Goal: Task Accomplishment & Management: Use online tool/utility

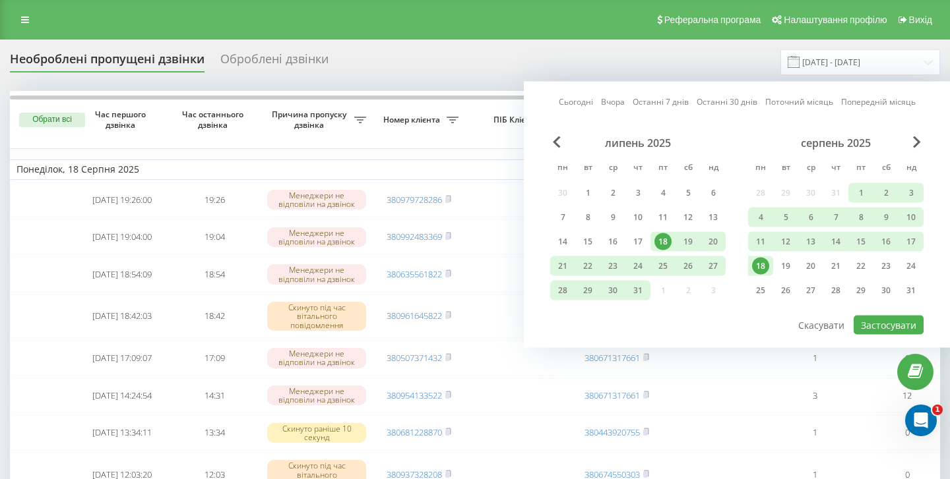
click at [583, 102] on link "Сьогодні" at bounding box center [576, 102] width 34 height 13
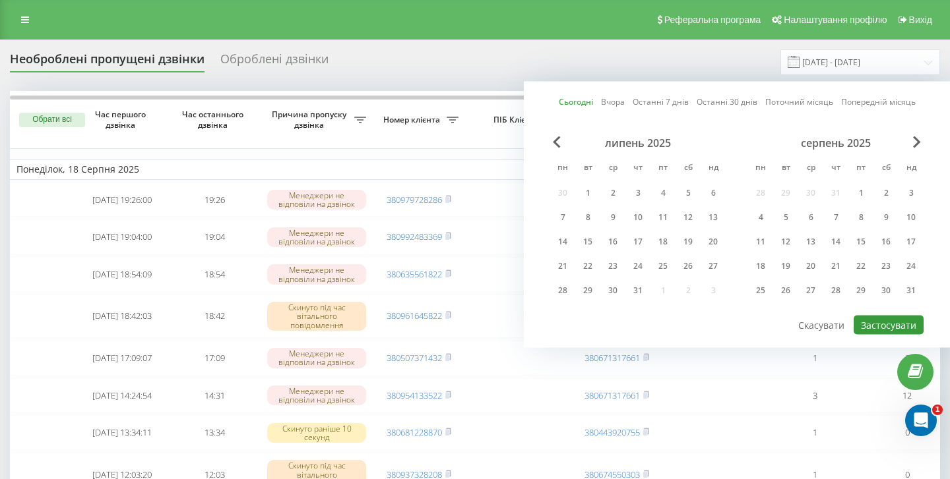
click at [892, 327] on button "Застосувати" at bounding box center [888, 325] width 70 height 19
type input "[DATE] - [DATE]"
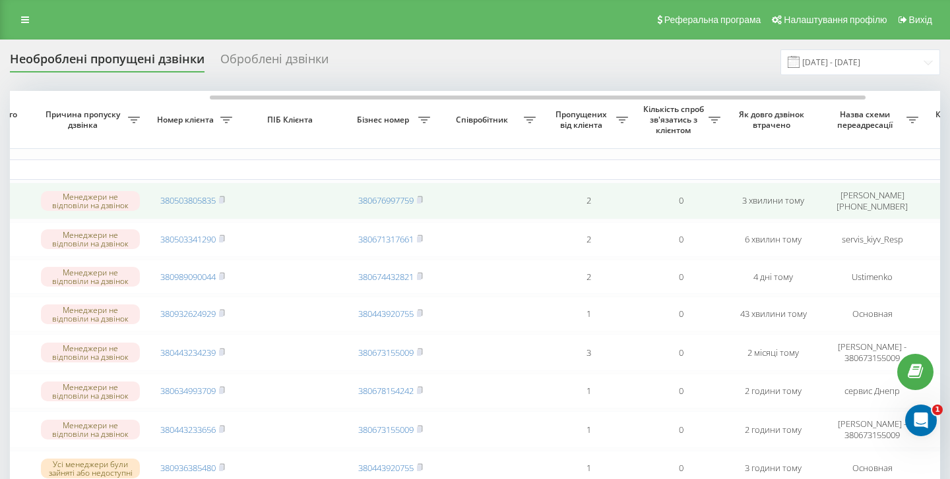
scroll to position [0, 389]
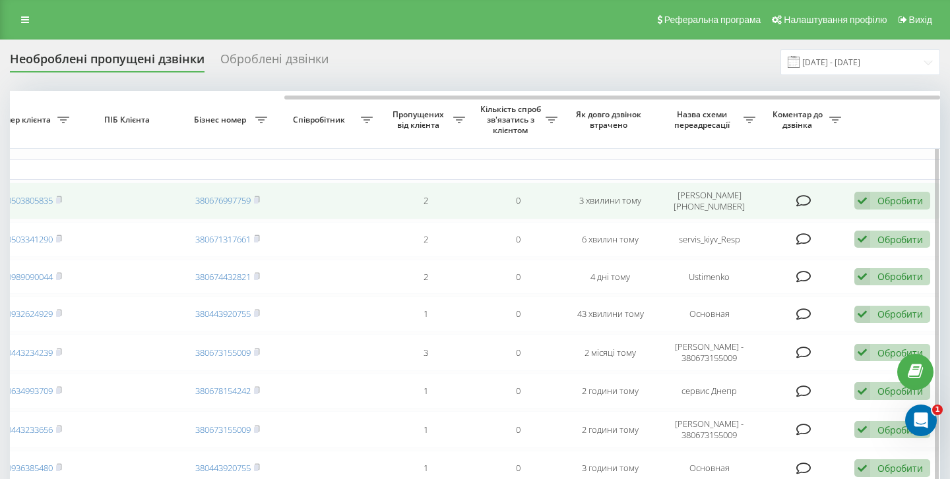
click at [905, 200] on div "Обробити" at bounding box center [900, 201] width 46 height 13
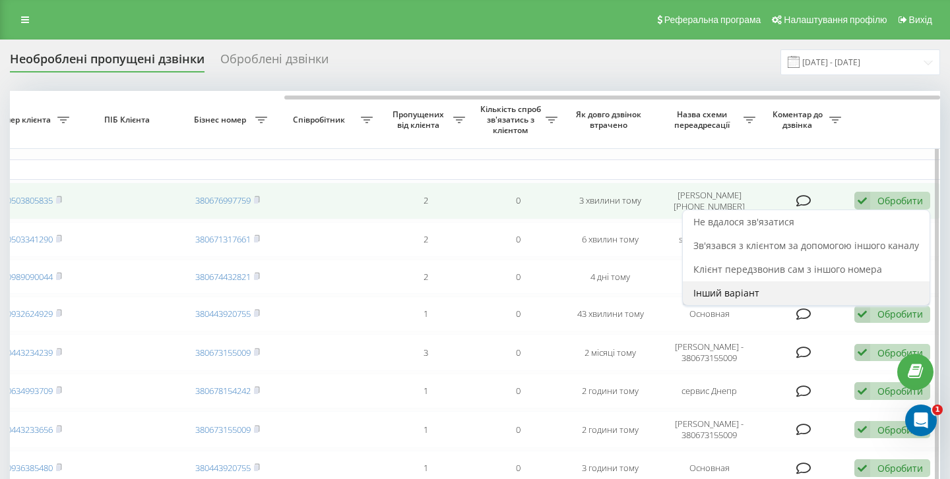
click at [783, 293] on div "Інший варіант" at bounding box center [806, 294] width 247 height 24
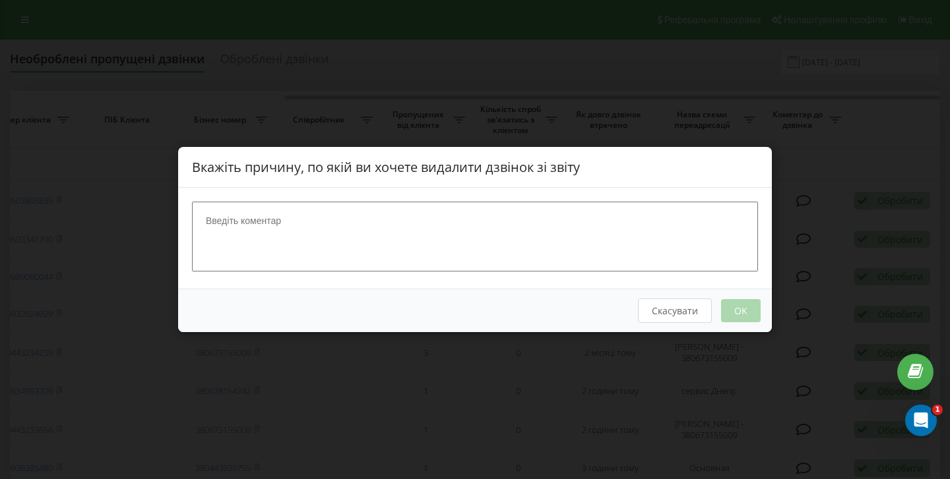
click at [678, 309] on button "Скасувати" at bounding box center [675, 311] width 74 height 24
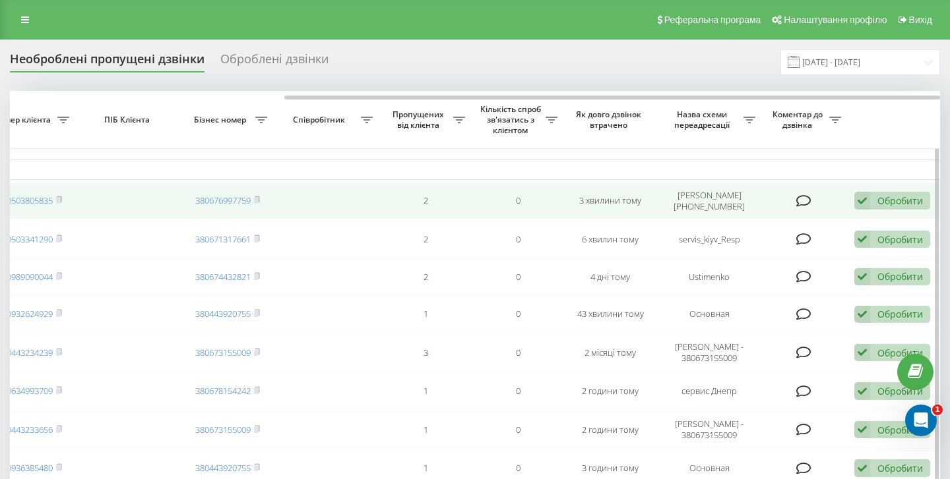
click at [894, 204] on div "Обробити" at bounding box center [900, 201] width 46 height 13
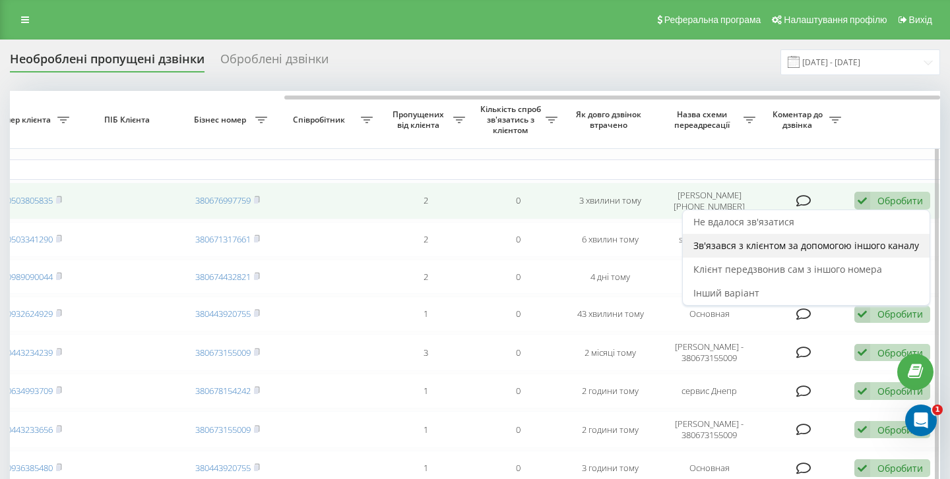
click at [840, 251] on span "Зв'язався з клієнтом за допомогою іншого каналу" at bounding box center [806, 245] width 226 height 13
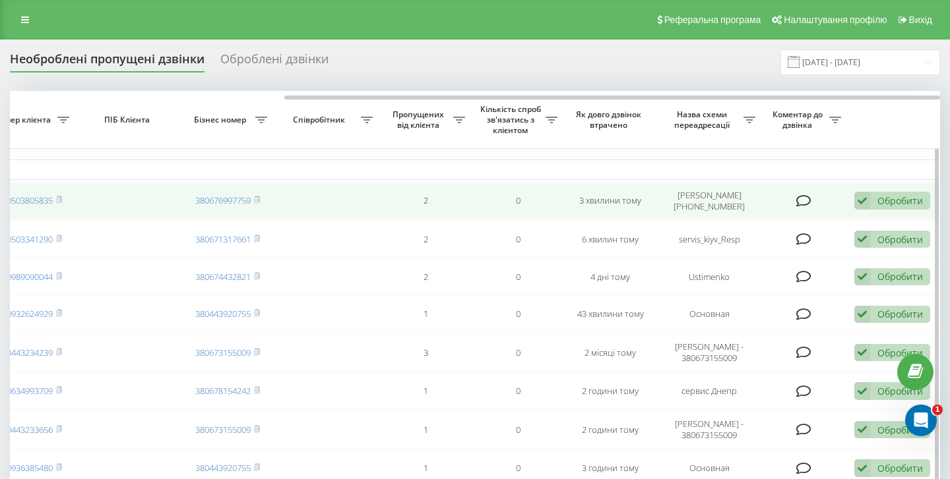
click at [896, 199] on div "Обробити" at bounding box center [900, 201] width 46 height 13
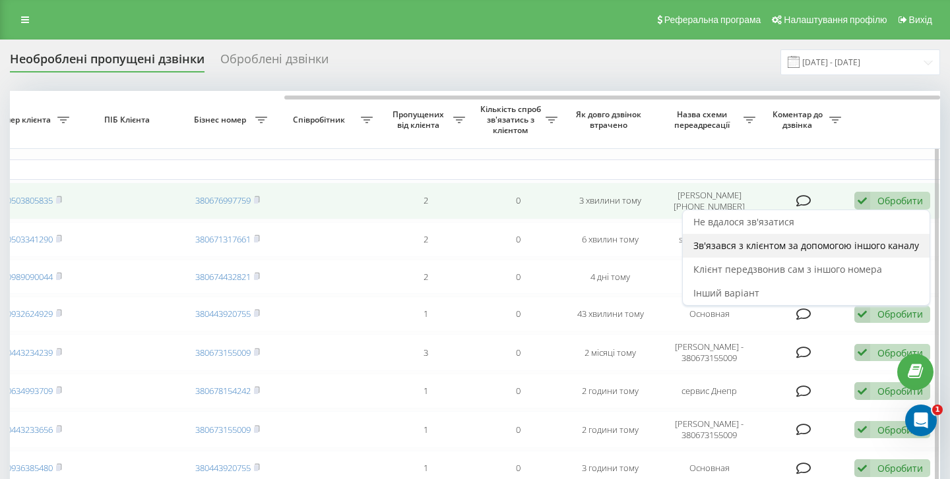
click at [832, 253] on div "Зв'язався з клієнтом за допомогою іншого каналу" at bounding box center [806, 246] width 247 height 24
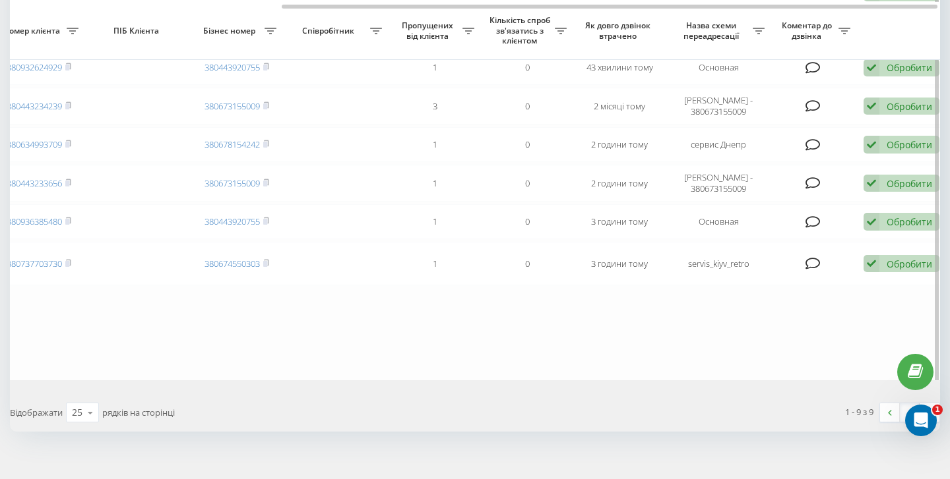
scroll to position [0, 0]
